Goal: Book appointment/travel/reservation

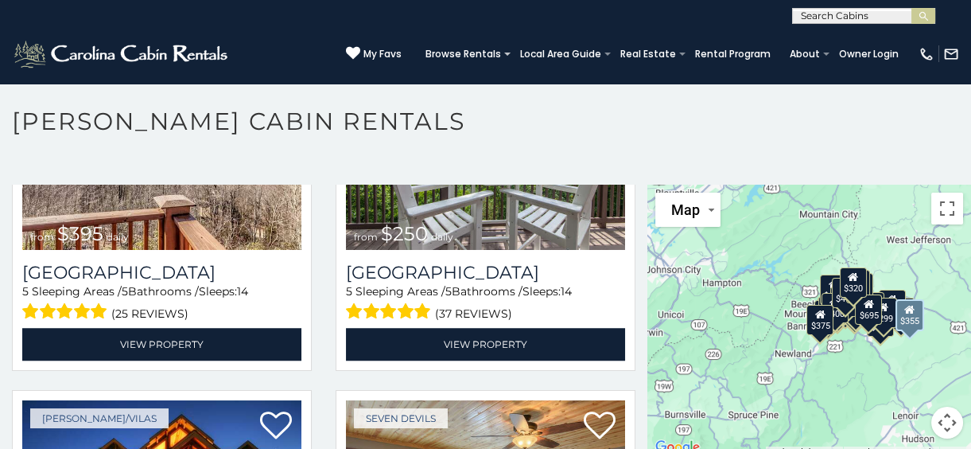
scroll to position [2242, 0]
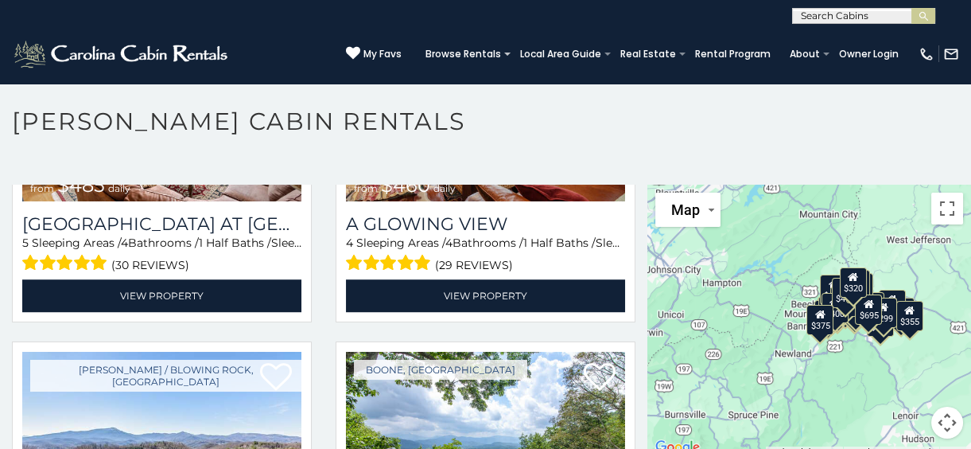
click at [834, 320] on div "$400" at bounding box center [834, 308] width 27 height 30
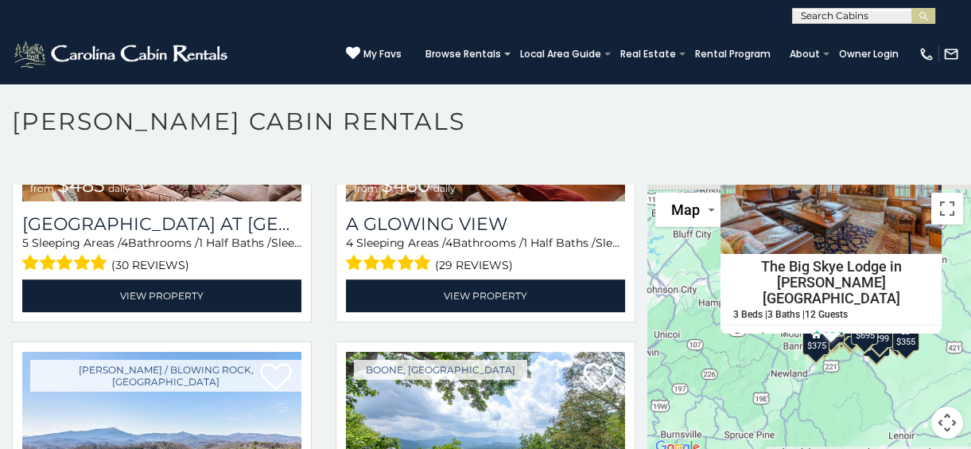
scroll to position [0, 0]
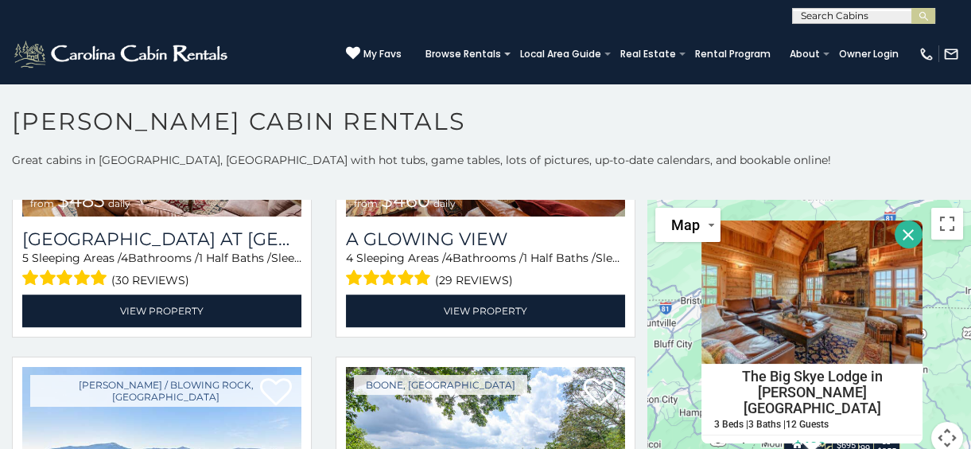
click at [683, 257] on div "$349 $480 $315 $425 $355 $635 $930 $675 $400 $451 $330 $400 $485 $460 $395 $250…" at bounding box center [810, 336] width 324 height 273
click at [895, 235] on button "Close" at bounding box center [909, 234] width 28 height 28
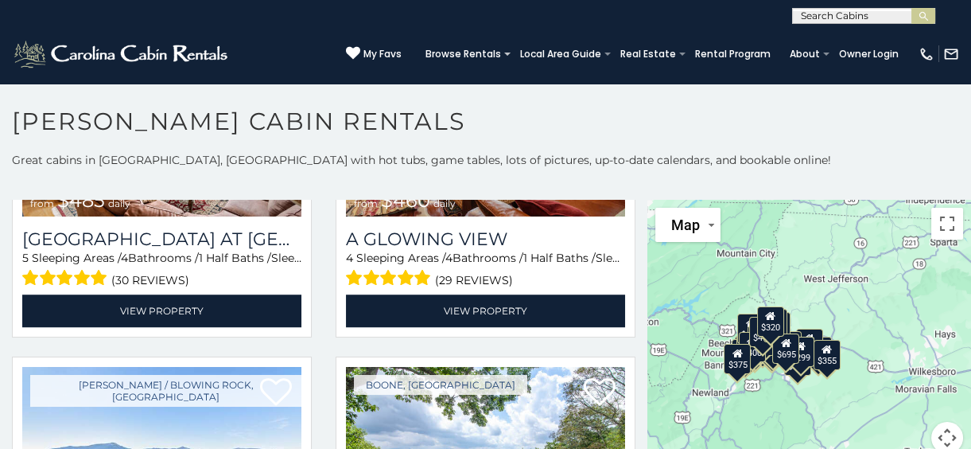
drag, startPoint x: 846, startPoint y: 322, endPoint x: 799, endPoint y: 298, distance: 52.7
click at [799, 298] on div "$349 $480 $315 $425 $355 $635 $930 $675 $400 $451 $330 $400 $485 $460 $395 $250…" at bounding box center [810, 336] width 324 height 273
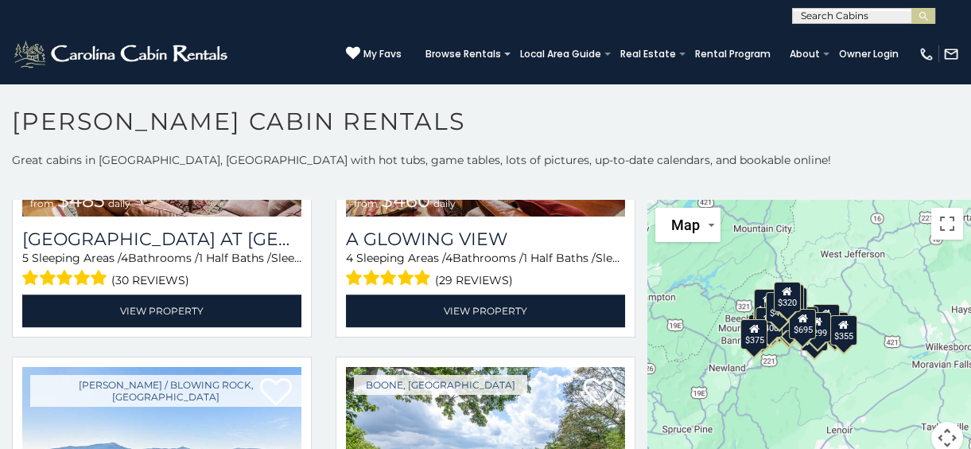
drag, startPoint x: 882, startPoint y: 380, endPoint x: 900, endPoint y: 354, distance: 31.6
click at [900, 354] on div "$349 $480 $315 $425 $355 $635 $930 $675 $400 $451 $330 $400 $485 $460 $395 $250…" at bounding box center [810, 336] width 324 height 273
click at [903, 352] on div "$349 $480 $315 $425 $355 $635 $930 $675 $400 $451 $330 $400 $485 $460 $395 $250…" at bounding box center [810, 336] width 324 height 273
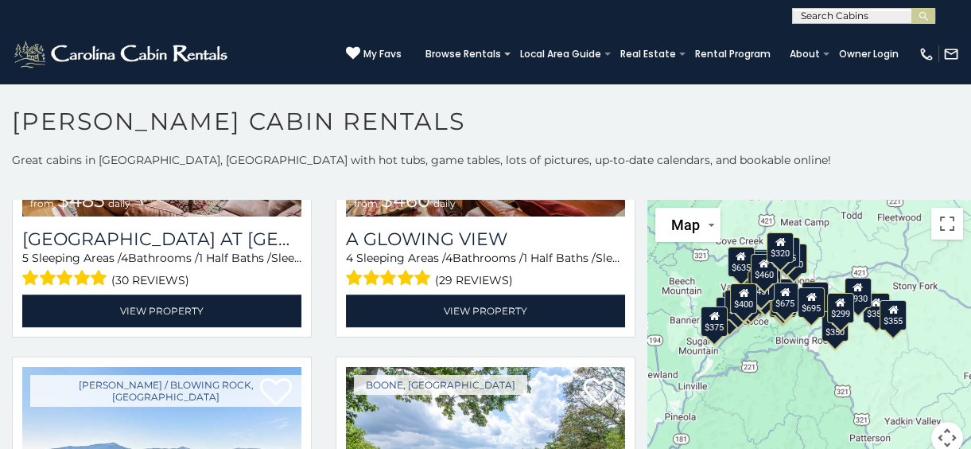
drag, startPoint x: 859, startPoint y: 356, endPoint x: 981, endPoint y: 355, distance: 121.7
click at [971, 355] on html "**********" at bounding box center [485, 228] width 971 height 457
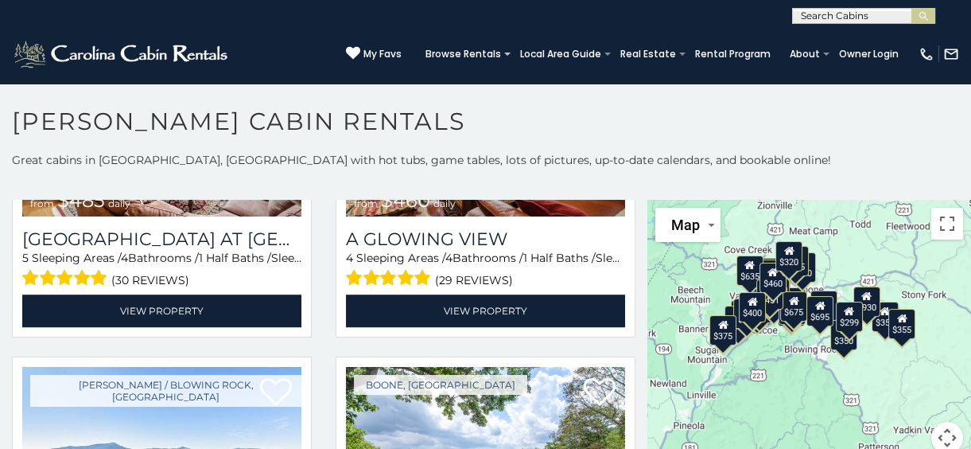
click at [832, 399] on div "$349 $480 $315 $425 $355 $635 $930 $675 $400 $451 $330 $400 $485 $460 $395 $250…" at bounding box center [810, 336] width 324 height 273
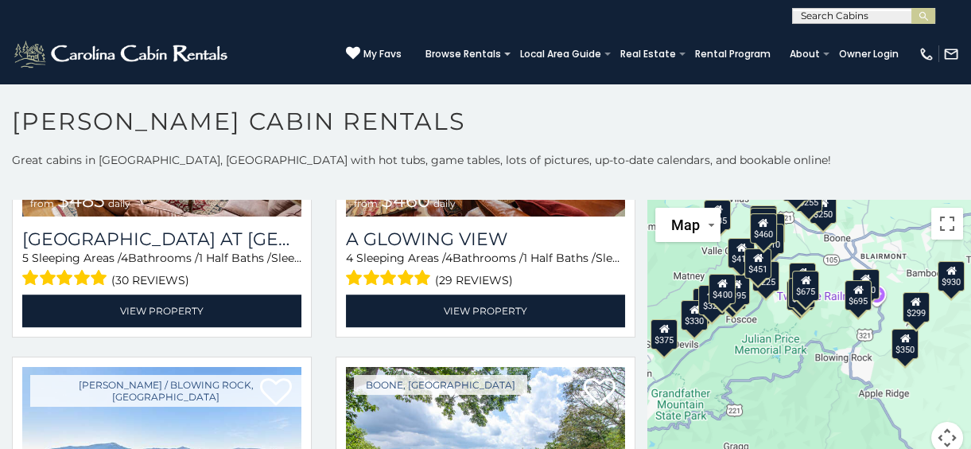
drag, startPoint x: 764, startPoint y: 342, endPoint x: 821, endPoint y: 402, distance: 82.7
click at [821, 404] on div "$349 $480 $315 $425 $355 $635 $930 $675 $400 $451 $330 $400 $485 $460 $395 $250…" at bounding box center [810, 336] width 324 height 273
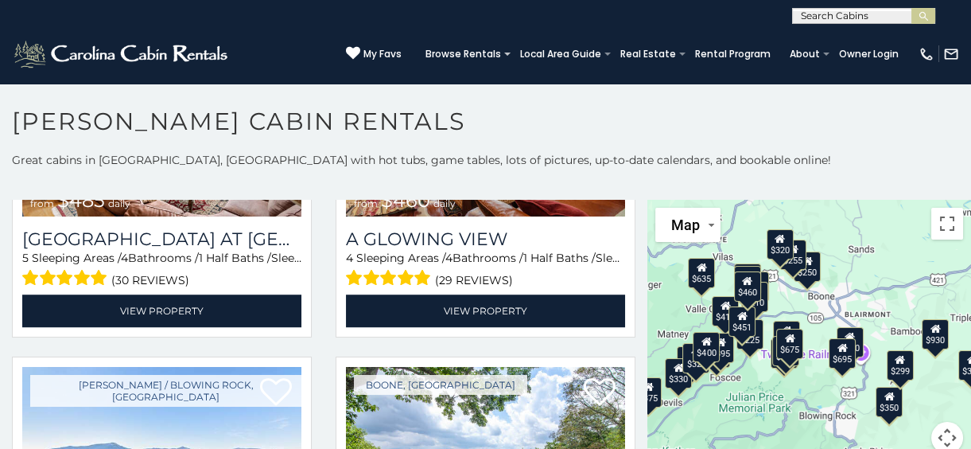
drag, startPoint x: 816, startPoint y: 357, endPoint x: 796, endPoint y: 407, distance: 53.2
click at [796, 407] on div "$349 $480 $315 $425 $355 $635 $930 $675 $400 $451 $330 $400 $485 $460 $395 $250…" at bounding box center [810, 336] width 324 height 273
click at [788, 393] on div "$349 $480 $315 $425 $355 $635 $930 $675 $400 $451 $330 $400 $485 $460 $395 $250…" at bounding box center [810, 336] width 324 height 273
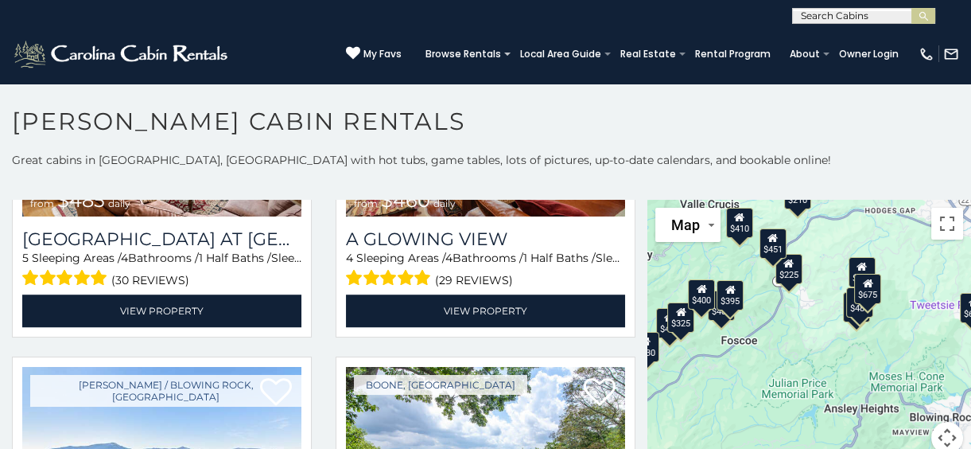
drag, startPoint x: 843, startPoint y: 384, endPoint x: 924, endPoint y: 363, distance: 83.9
click at [924, 363] on div "$349 $480 $315 $425 $355 $635 $930 $675 $400 $451 $330 $400 $485 $460 $395 $250…" at bounding box center [810, 336] width 324 height 273
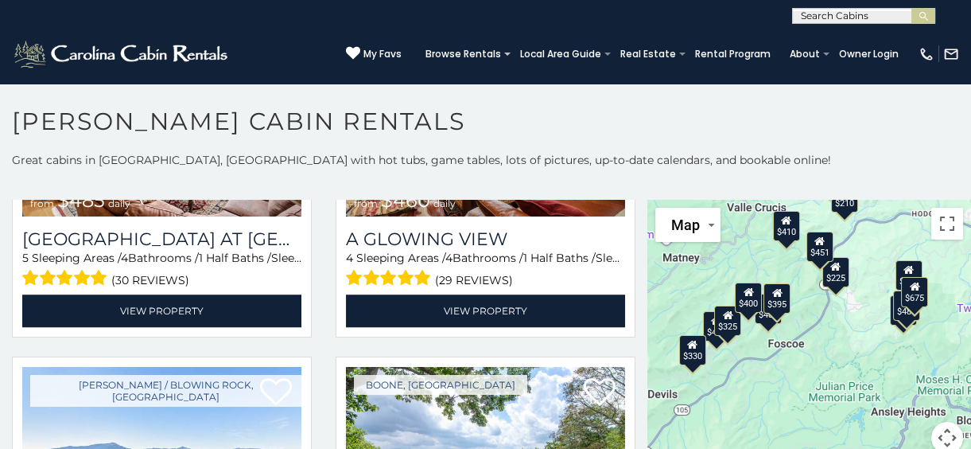
drag, startPoint x: 796, startPoint y: 404, endPoint x: 845, endPoint y: 408, distance: 48.7
click at [845, 408] on div "$349 $480 $315 $425 $355 $635 $930 $675 $400 $451 $330 $400 $485 $460 $395 $250…" at bounding box center [810, 336] width 324 height 273
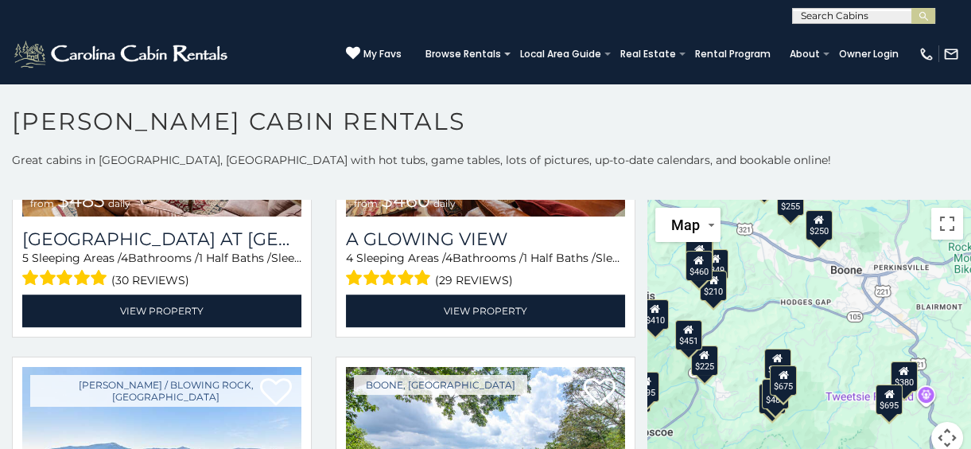
drag, startPoint x: 852, startPoint y: 352, endPoint x: 708, endPoint y: 451, distance: 174.6
click at [708, 448] on html "**********" at bounding box center [485, 228] width 971 height 457
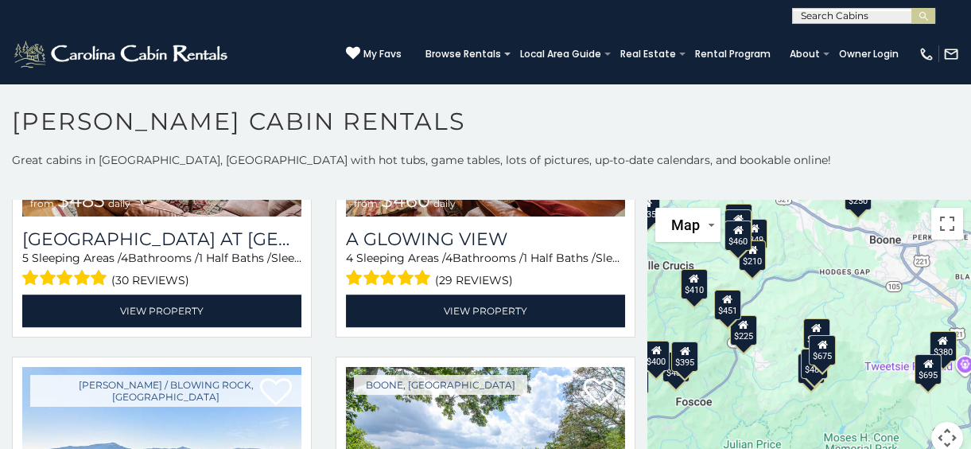
drag, startPoint x: 932, startPoint y: 314, endPoint x: 942, endPoint y: 315, distance: 10.4
click at [971, 278] on html "**********" at bounding box center [485, 228] width 971 height 457
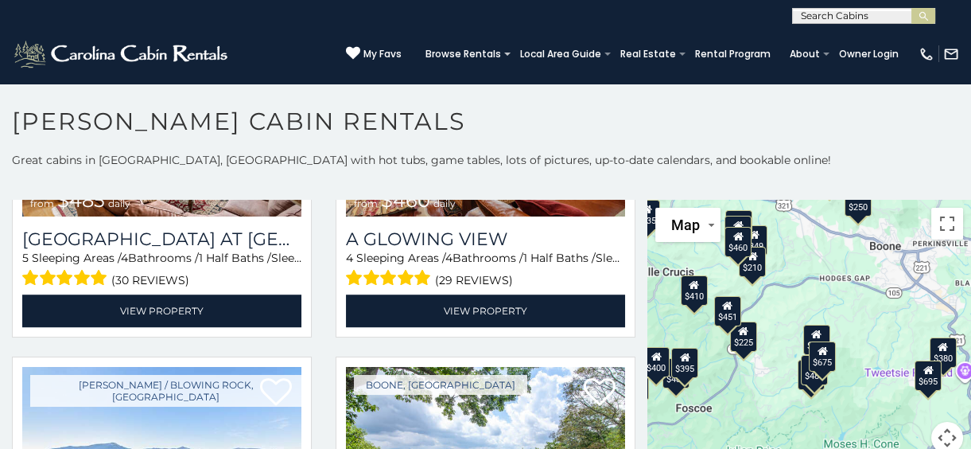
click at [819, 303] on div "$349 $480 $315 $425 $355 $635 $930 $675 $400 $451 $330 $400 $485 $460 $395 $250…" at bounding box center [810, 336] width 324 height 273
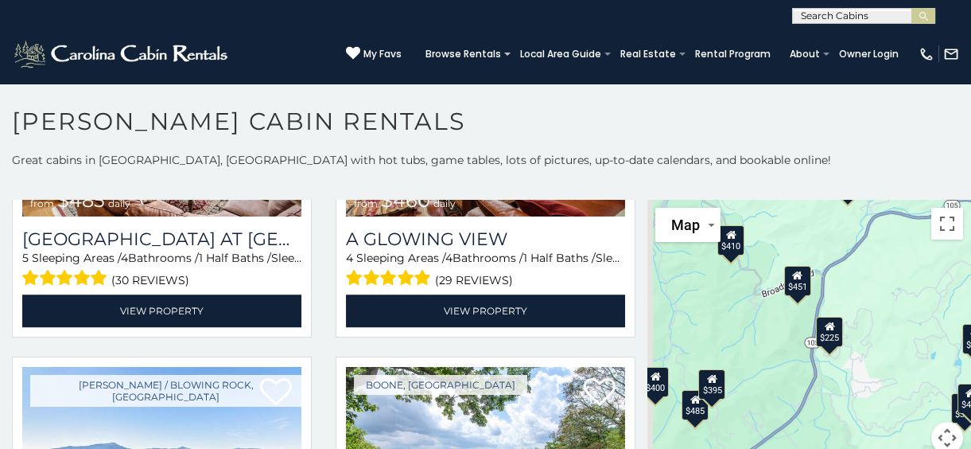
drag, startPoint x: 787, startPoint y: 330, endPoint x: 959, endPoint y: 275, distance: 180.4
click at [959, 275] on div "$349 $480 $315 $425 $355 $635 $930 $675 $400 $451 $330 $400 $485 $460 $395 $250…" at bounding box center [810, 336] width 324 height 273
